Goal: Task Accomplishment & Management: Manage account settings

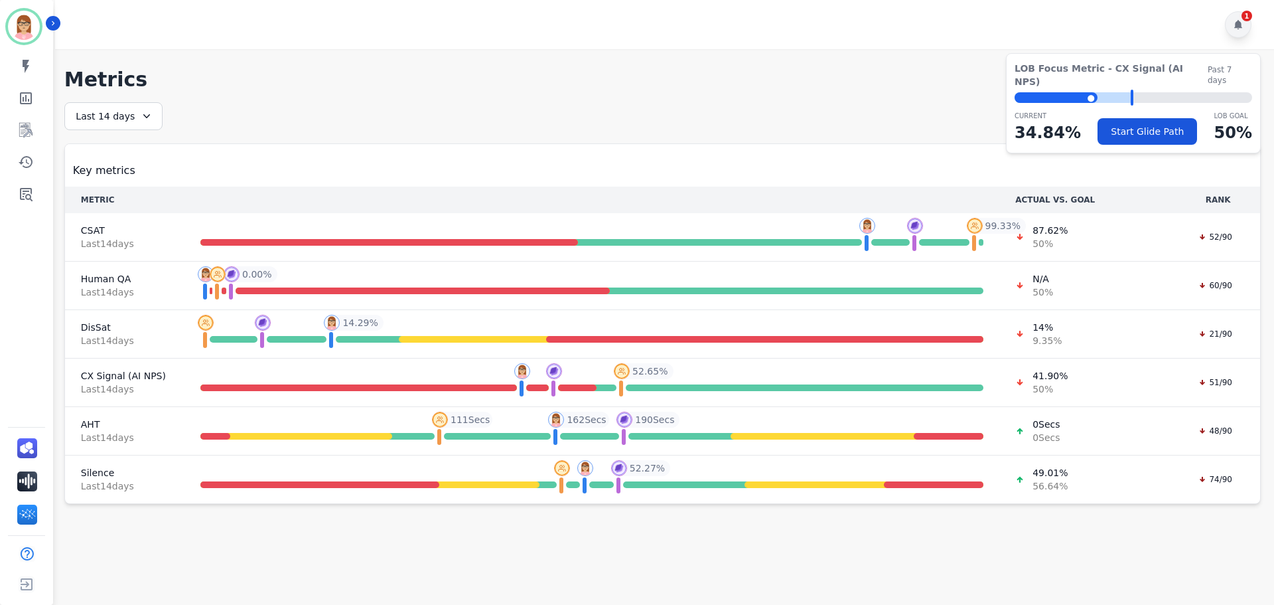
click at [1237, 25] on icon at bounding box center [1239, 24] width 8 height 9
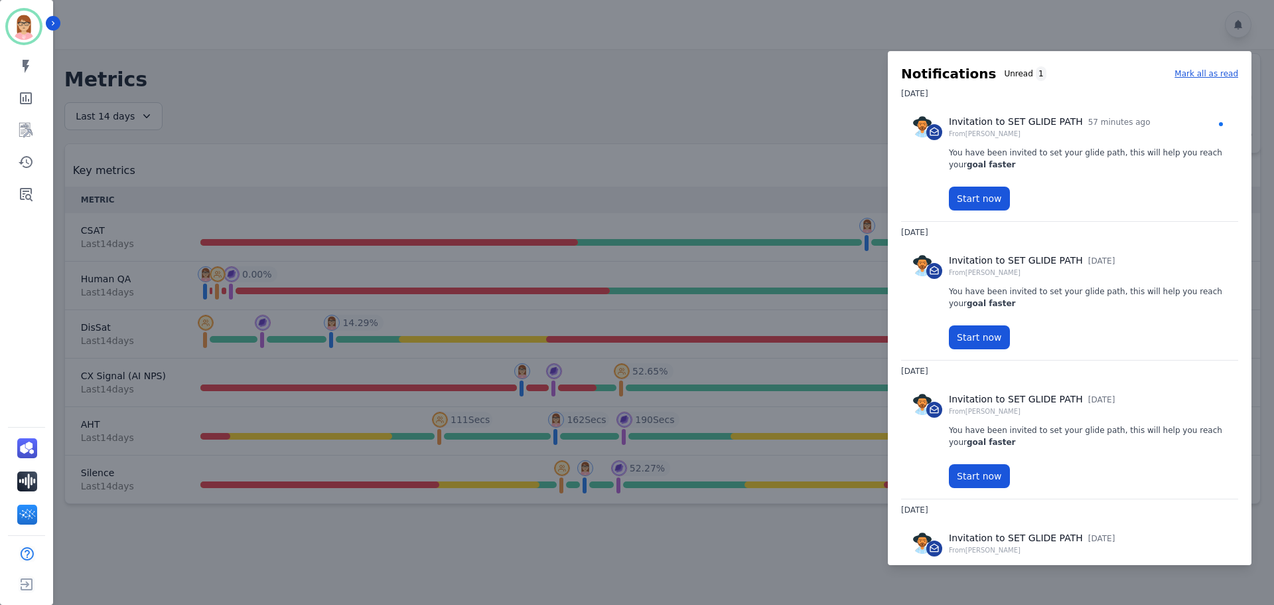
click at [1176, 76] on div "Notifications Unread 1 Mark all as read" at bounding box center [1069, 73] width 337 height 19
click at [1185, 74] on p "Mark all as read" at bounding box center [1207, 74] width 64 height 12
click at [727, 66] on div at bounding box center [637, 302] width 1274 height 605
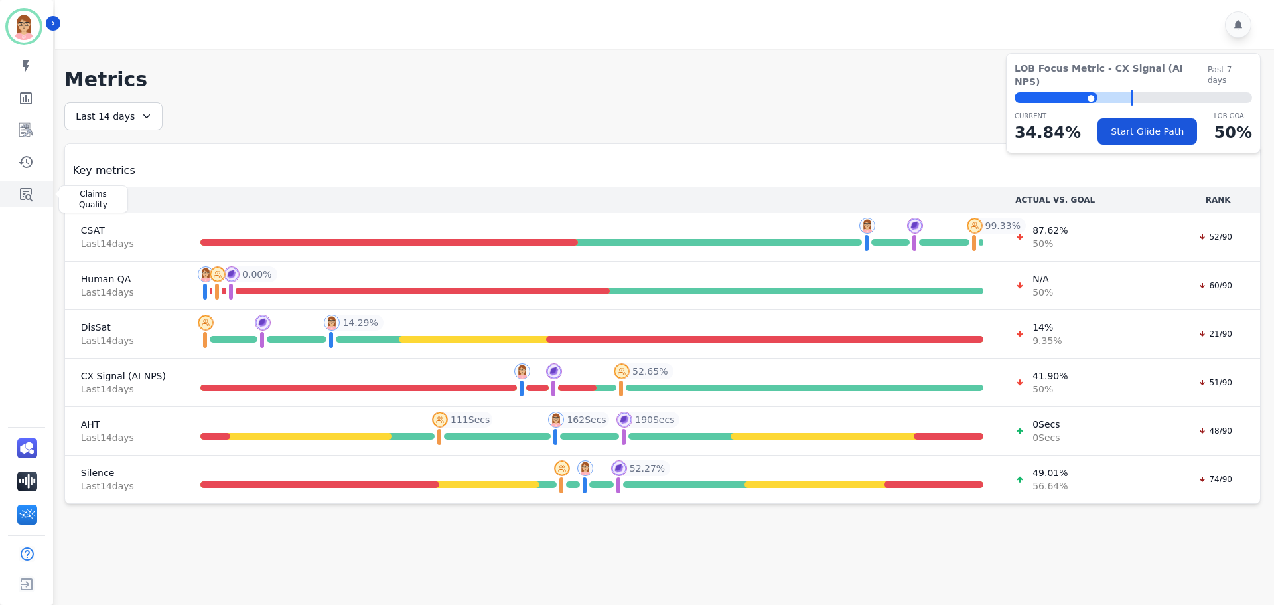
click at [27, 193] on icon "Sidebar" at bounding box center [26, 194] width 16 height 16
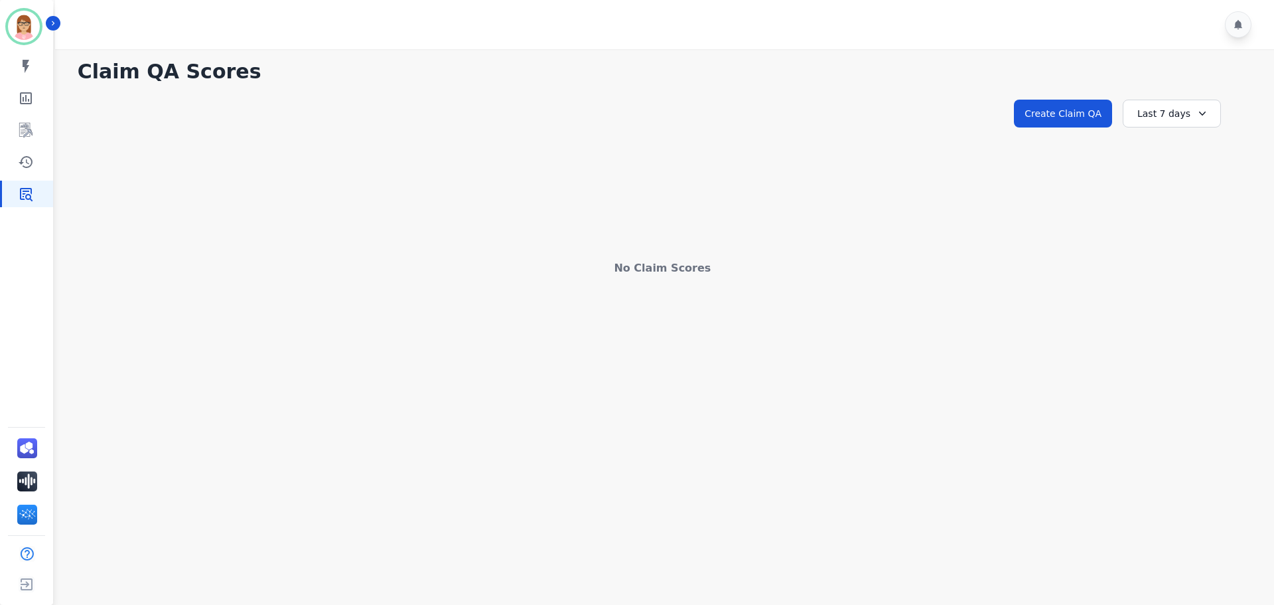
click at [1176, 108] on div "Last 7 days" at bounding box center [1172, 114] width 98 height 28
click at [1168, 255] on li "Last 12 months" at bounding box center [1181, 265] width 66 height 27
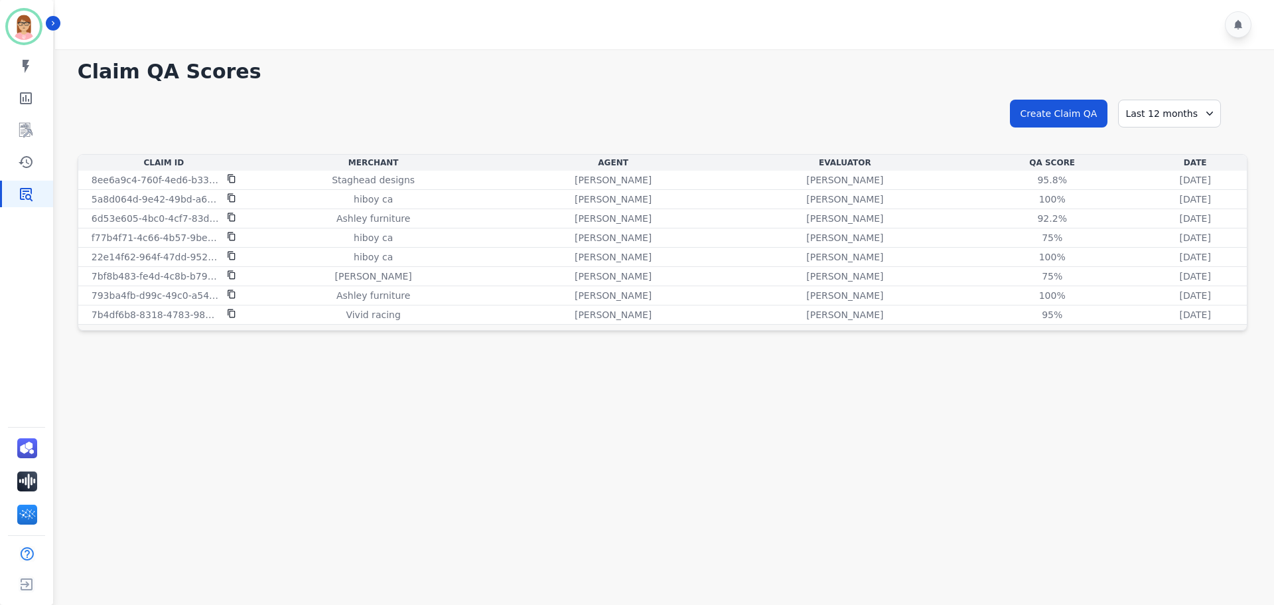
click at [697, 122] on div "**********" at bounding box center [663, 125] width 1170 height 57
click at [658, 375] on main "**********" at bounding box center [662, 351] width 1223 height 605
click at [391, 234] on div "hiboy ca" at bounding box center [373, 237] width 243 height 13
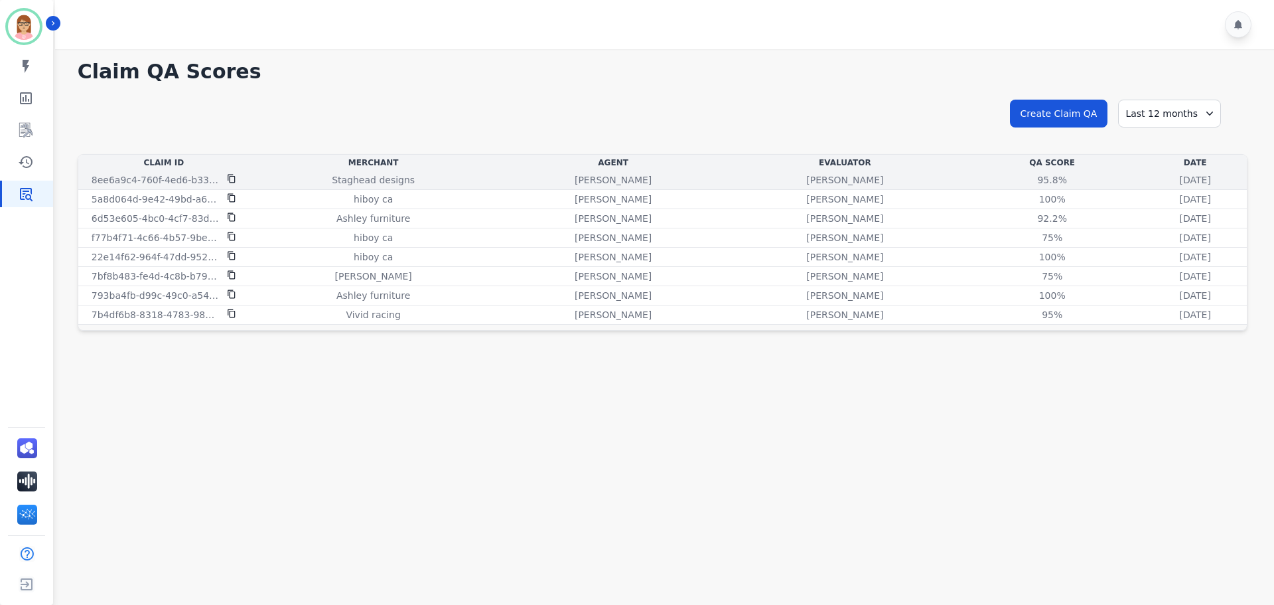
click at [368, 175] on p "Staghead designs" at bounding box center [373, 179] width 83 height 13
click at [282, 181] on div "Staghead designs" at bounding box center [373, 179] width 243 height 13
click at [1180, 186] on p "[DATE]" at bounding box center [1195, 179] width 31 height 13
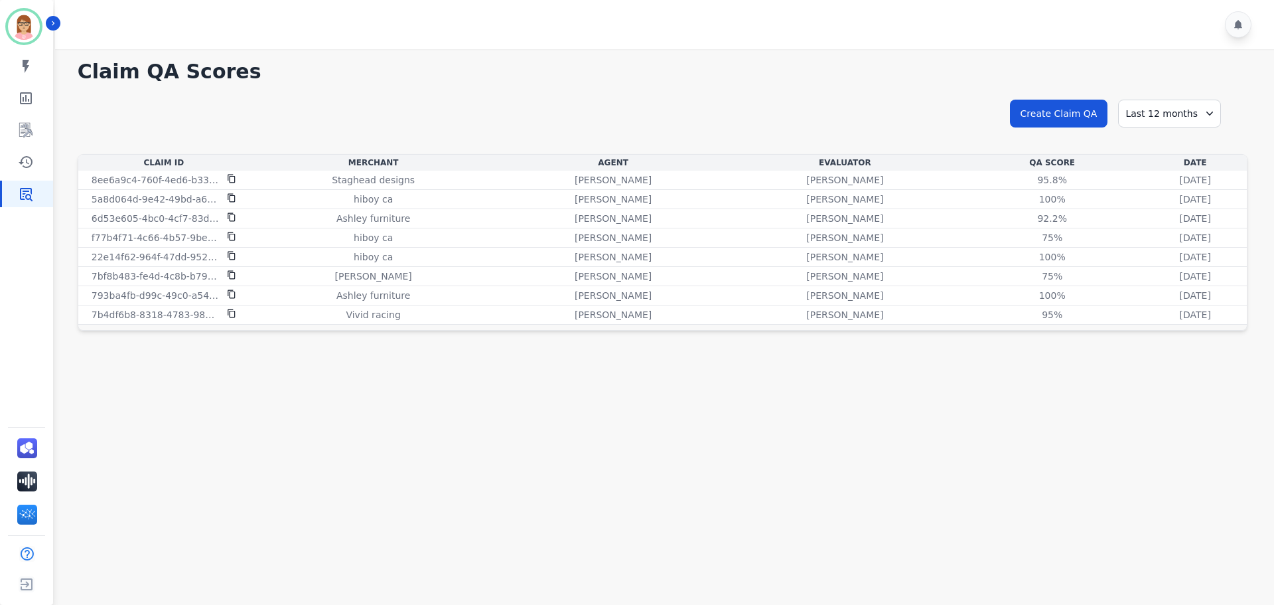
click at [579, 44] on div at bounding box center [666, 24] width 1223 height 49
click at [23, 66] on icon "Sidebar" at bounding box center [26, 66] width 7 height 13
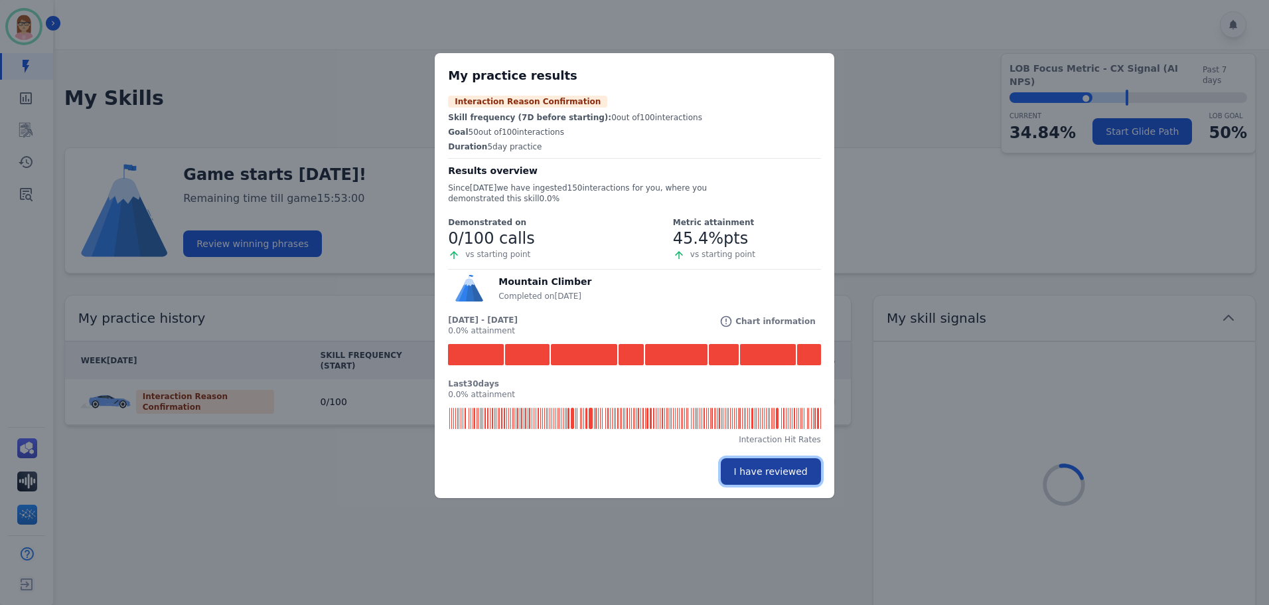
click at [761, 465] on button "I have reviewed" at bounding box center [771, 471] width 100 height 27
click at [771, 466] on button "I have reviewed" at bounding box center [771, 471] width 100 height 27
click at [769, 463] on button "I have reviewed" at bounding box center [771, 471] width 100 height 27
click at [143, 441] on div "My practice results Interaction Reason Confirmation Skill frequency (7D before …" at bounding box center [634, 302] width 1269 height 605
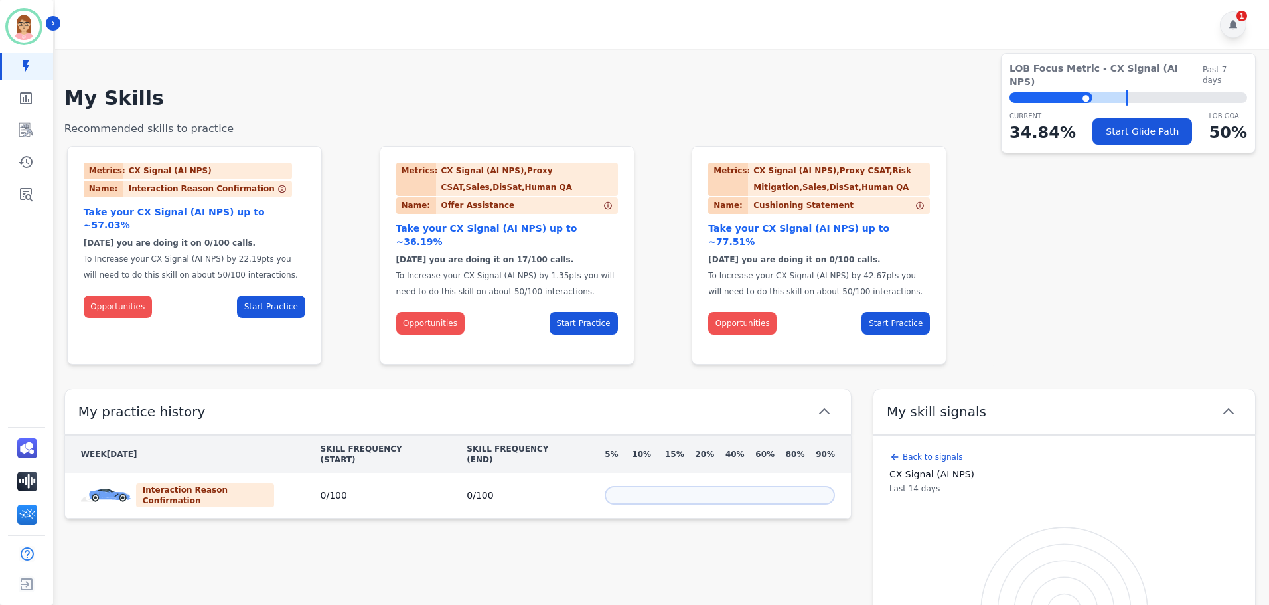
click at [1229, 26] on icon at bounding box center [1233, 24] width 11 height 11
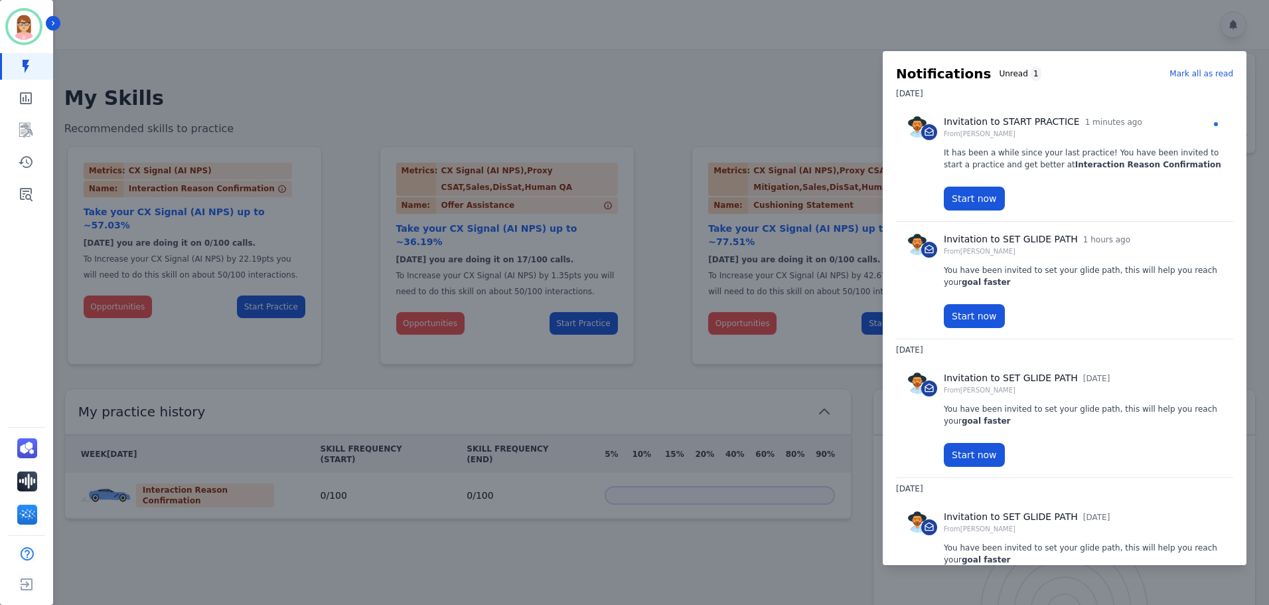
click at [1201, 77] on p "Mark all as read" at bounding box center [1201, 74] width 64 height 12
click at [684, 76] on div at bounding box center [634, 302] width 1269 height 605
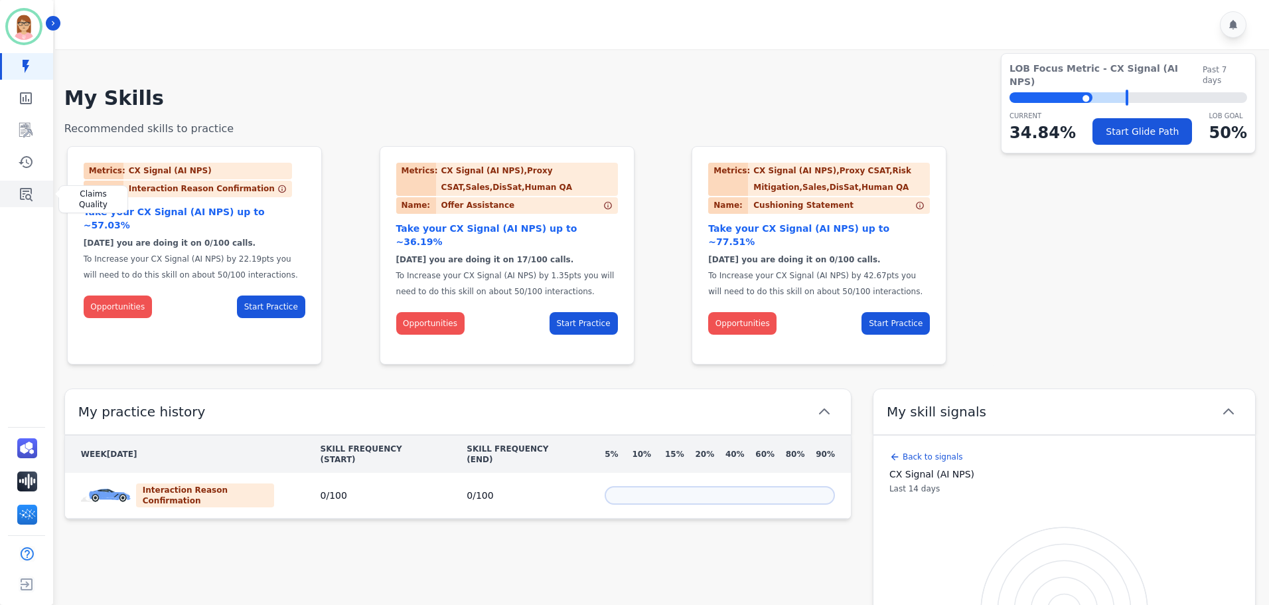
click at [35, 197] on link "Sidebar" at bounding box center [27, 194] width 51 height 27
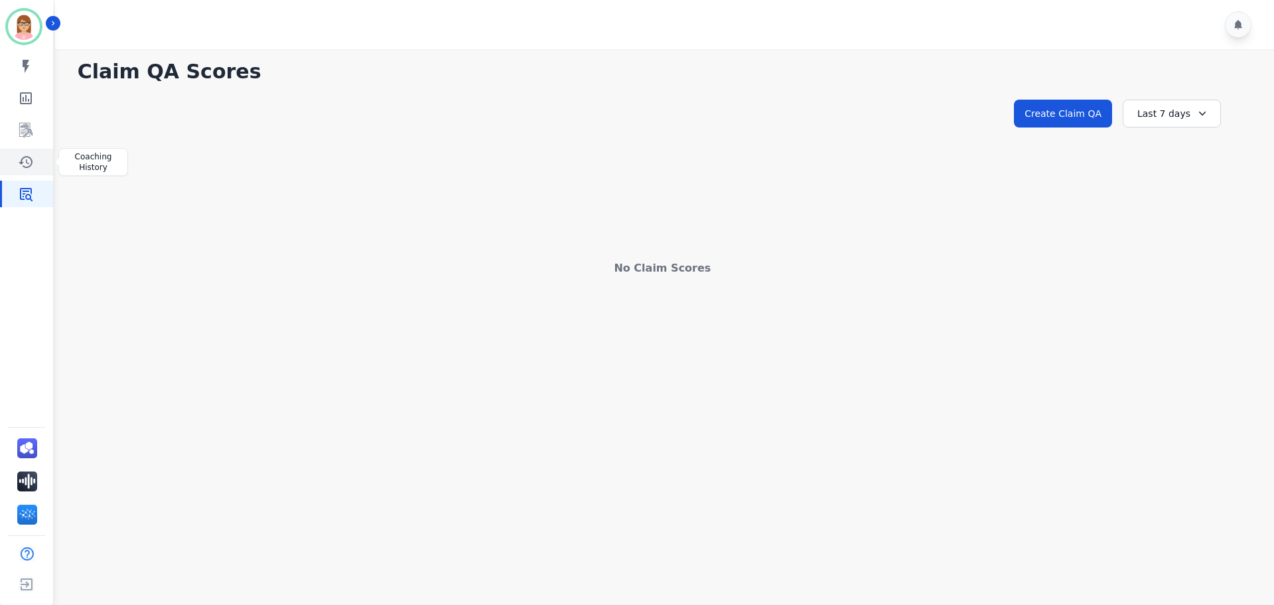
click at [28, 170] on link "Sidebar" at bounding box center [27, 162] width 51 height 27
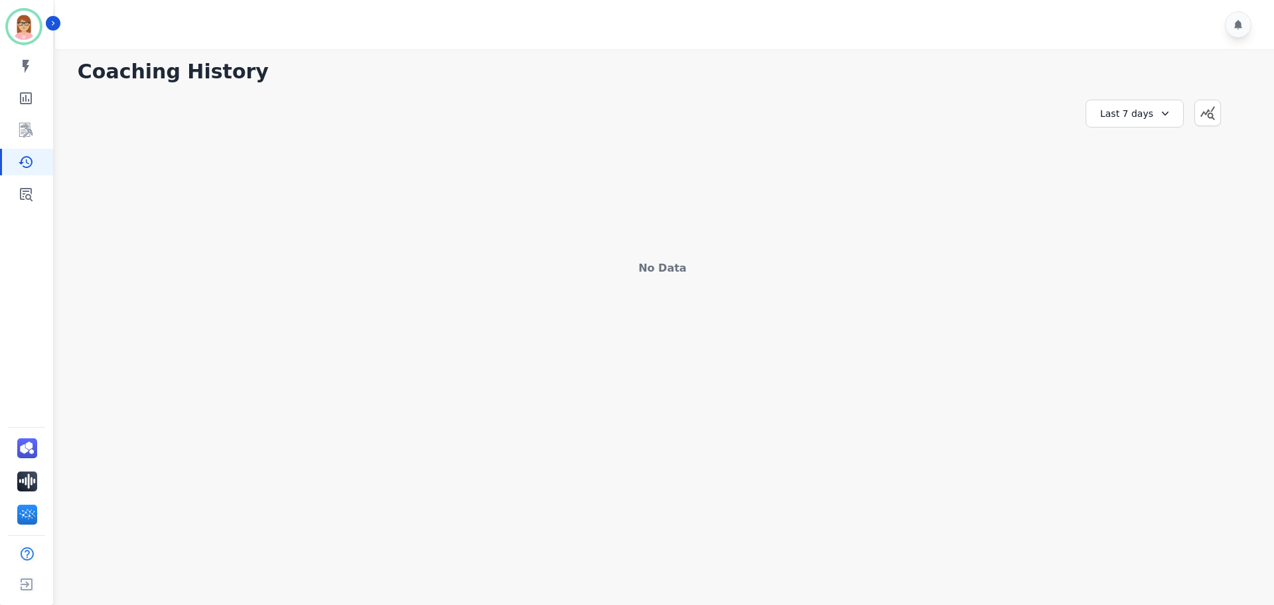
click at [1134, 113] on div "Last 7 days" at bounding box center [1135, 114] width 98 height 28
click at [1130, 260] on li "Last 12 months" at bounding box center [1143, 265] width 66 height 27
